Goal: Contribute content: Contribute content

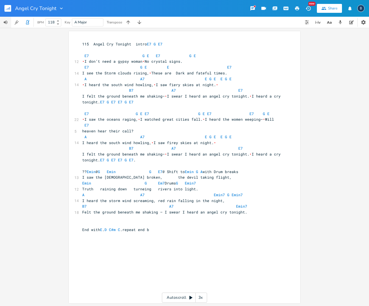
click at [7, 21] on icon "button" at bounding box center [5, 22] width 5 height 5
drag, startPoint x: 25, startPoint y: 35, endPoint x: 36, endPoint y: 35, distance: 10.9
click at [36, 35] on div at bounding box center [18, 34] width 37 height 12
click at [58, 26] on span "118" at bounding box center [53, 23] width 14 height 8
click at [59, 24] on icon at bounding box center [58, 23] width 2 height 1
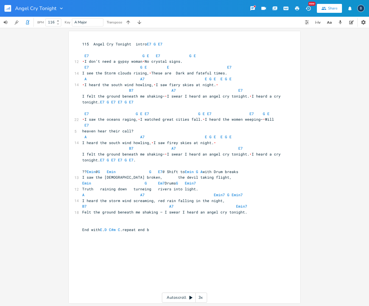
click at [59, 24] on icon at bounding box center [58, 23] width 2 height 1
type input "115"
click at [59, 24] on icon at bounding box center [58, 23] width 2 height 1
click at [130, 43] on span "115 Angel Cry Tonight intro E7 G E7" at bounding box center [122, 44] width 80 height 5
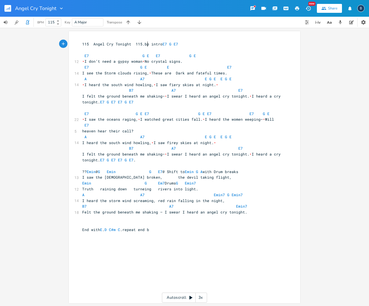
type textarea "115.bpm"
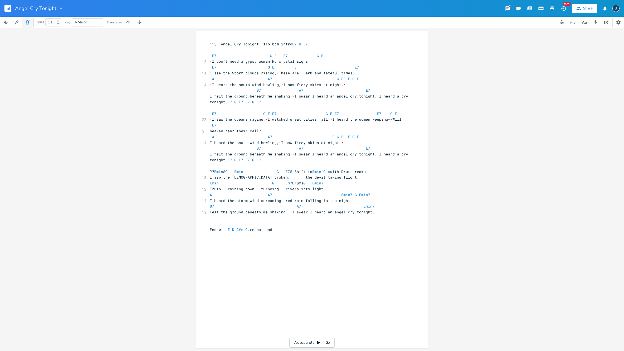
scroll to position [0, 0]
click at [29, 21] on icon "button" at bounding box center [28, 21] width 2 height 3
click at [29, 22] on icon "button" at bounding box center [27, 22] width 5 height 5
click at [7, 20] on icon "button" at bounding box center [5, 22] width 5 height 5
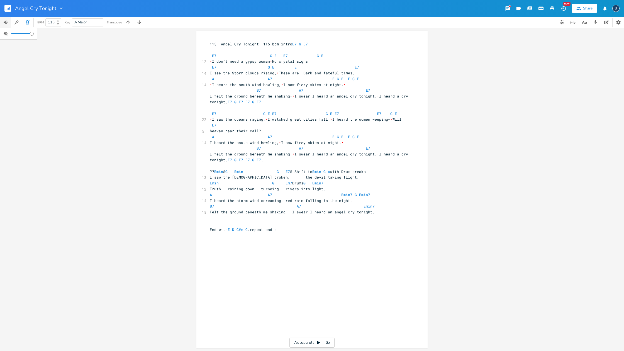
click at [32, 34] on div at bounding box center [22, 34] width 22 height 4
click at [291, 169] on span "?? Emin @ G Emin G E7 @ Shift to Emin G A with Drum breaks" at bounding box center [288, 171] width 156 height 5
click at [290, 169] on span "?? Emin @ G Emin G E7 @ Shift to Emin G A with Drum breaks" at bounding box center [288, 171] width 156 height 5
click at [266, 169] on span "?? Emin @ G G E7 @ Shift to Emin G A with Drum breaks" at bounding box center [286, 171] width 152 height 5
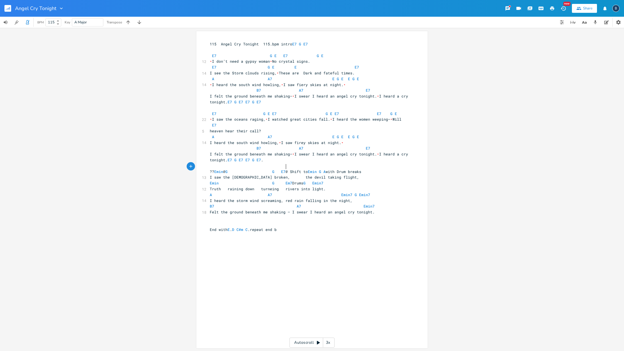
scroll to position [0, 8]
click at [260, 169] on span "?? Emin @ G G E7 @ Shift to Emin G A with Drum breaks" at bounding box center [286, 171] width 152 height 5
click at [288, 169] on span "?? Emin @ G E7 @ Shift to Emin G A with Drum breaks" at bounding box center [262, 171] width 105 height 5
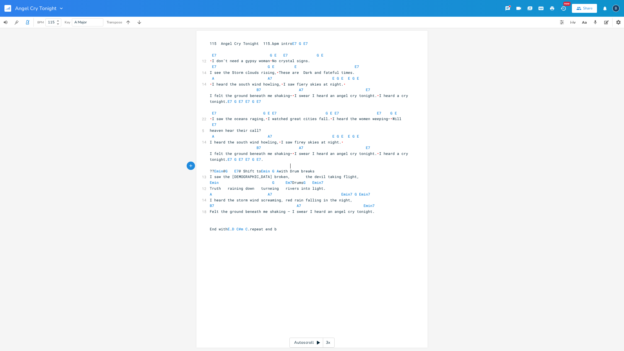
type textarea "G"
drag, startPoint x: 296, startPoint y: 166, endPoint x: 305, endPoint y: 166, distance: 8.6
click at [301, 169] on span "?? Emin @ G E7 @ Shift to Emin G A with Drum breaks" at bounding box center [262, 171] width 105 height 5
click at [294, 169] on span "?? Emin @ E7 @ Shift to Emin G A with Drum breaks" at bounding box center [258, 171] width 96 height 5
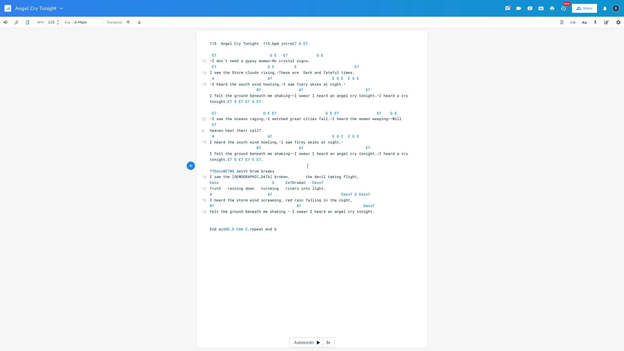
click at [307, 168] on pre "?? Emin @ E7 @ G A with Drum breaks" at bounding box center [309, 171] width 201 height 6
type textarea "G"
click at [333, 163] on pre at bounding box center [309, 165] width 201 height 6
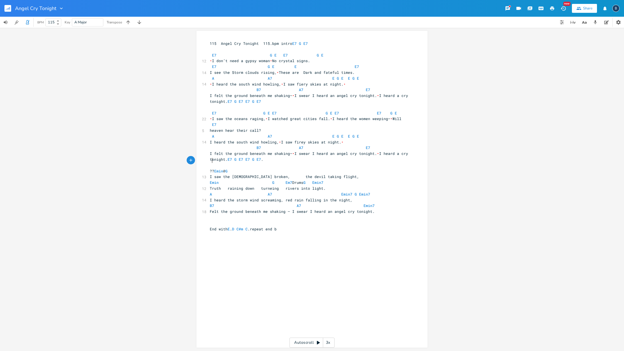
scroll to position [0, 0]
click at [218, 180] on span "Emin G Em7 Drums G Emin7" at bounding box center [268, 182] width 116 height 5
type textarea "D"
click at [266, 181] on span "D G Em7 Drums G Emin7" at bounding box center [264, 183] width 109 height 5
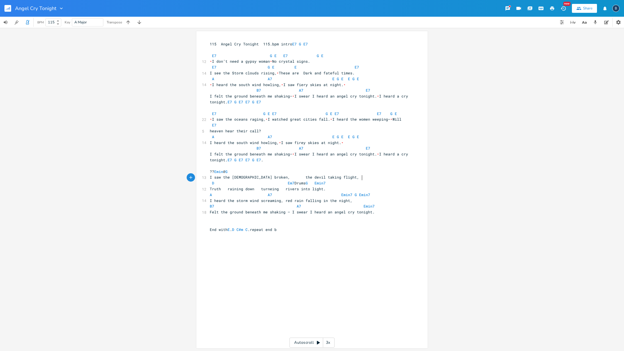
click at [364, 180] on pre "D Em7 Drums G Emin7" at bounding box center [309, 183] width 201 height 6
click at [312, 181] on span "D Em7 Drums G" at bounding box center [261, 183] width 103 height 5
click at [324, 180] on pre "D Em7 G" at bounding box center [309, 183] width 201 height 6
click at [343, 232] on pre "​" at bounding box center [309, 235] width 201 height 6
